Goal: Navigation & Orientation: Find specific page/section

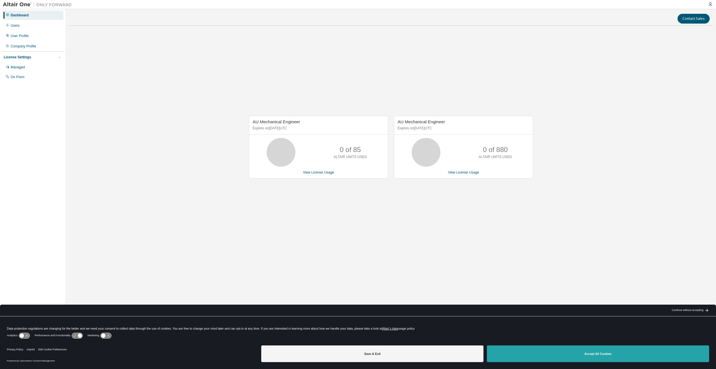
click at [594, 354] on button "Accept All Cookies" at bounding box center [598, 353] width 222 height 17
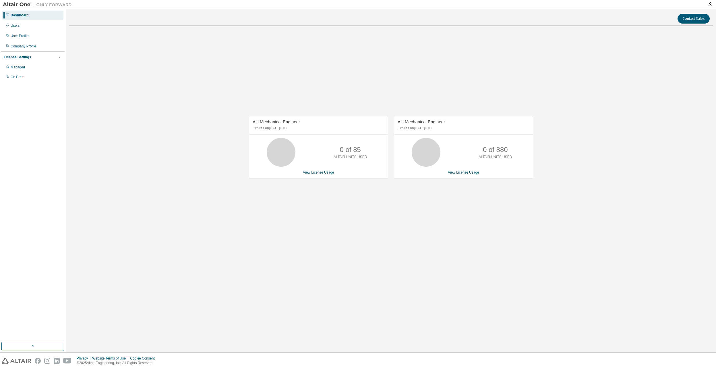
click at [21, 3] on img at bounding box center [39, 5] width 72 height 6
click at [19, 16] on div "Dashboard" at bounding box center [20, 15] width 18 height 5
click at [16, 26] on div "Users" at bounding box center [15, 25] width 9 height 5
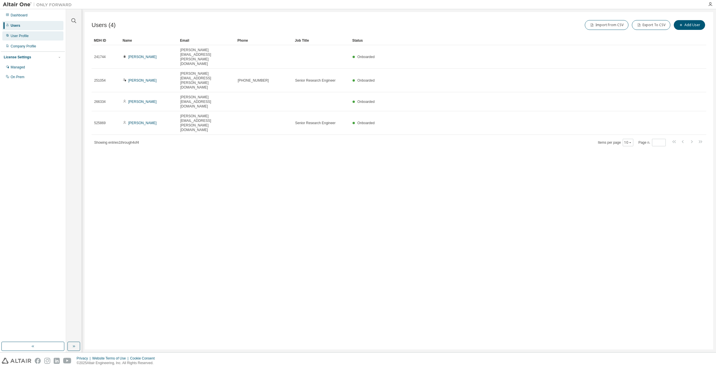
click at [16, 36] on div "User Profile" at bounding box center [20, 36] width 18 height 5
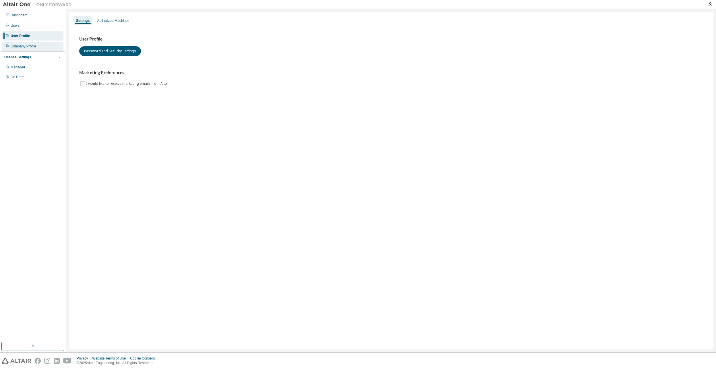
click at [17, 46] on div "Company Profile" at bounding box center [24, 46] width 26 height 5
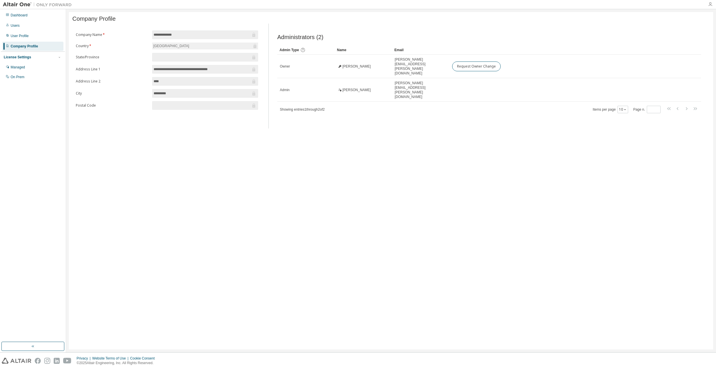
click at [710, 5] on icon "button" at bounding box center [710, 4] width 5 height 5
click at [651, 84] on link "Altair Connect" at bounding box center [652, 84] width 22 height 6
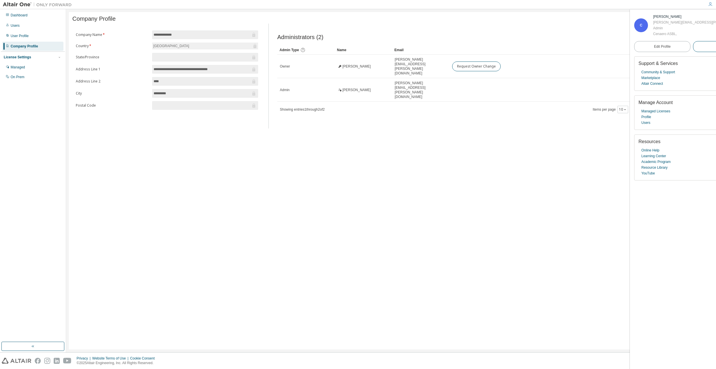
click at [716, 44] on span "Logout" at bounding box center [721, 47] width 11 height 6
